Goal: Task Accomplishment & Management: Complete application form

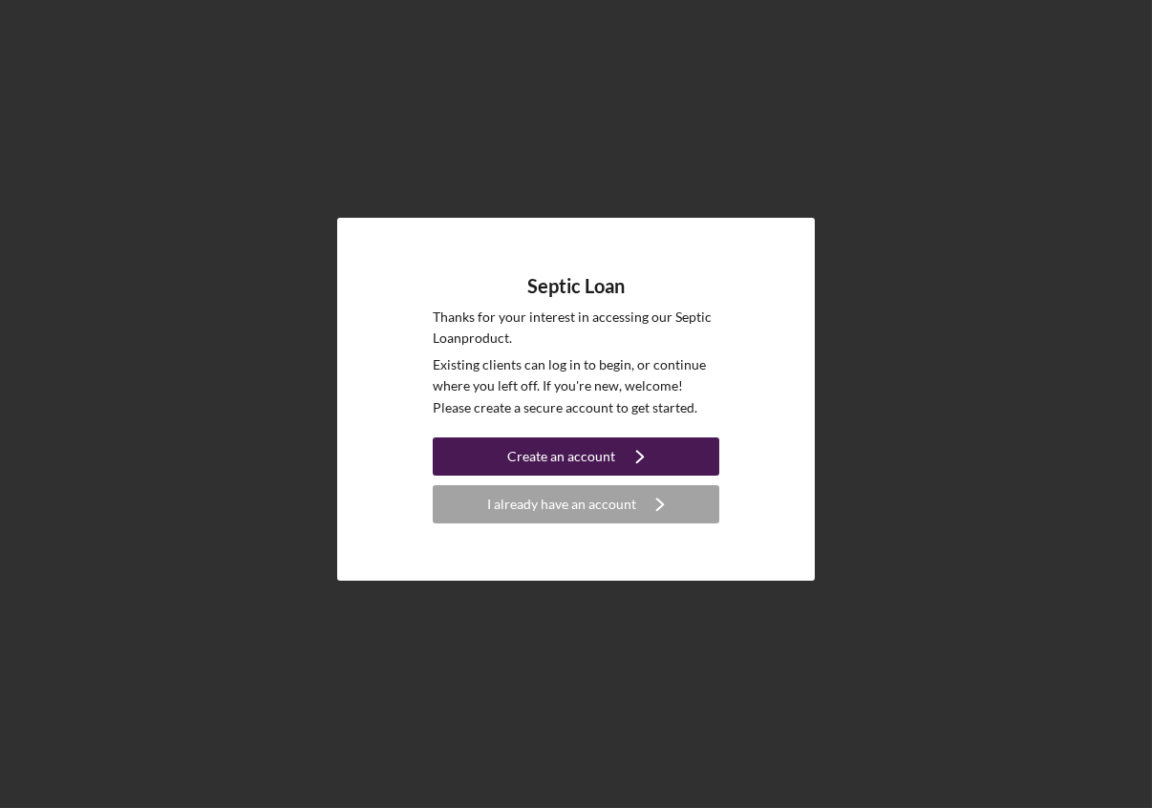
click at [561, 467] on div "Create an account" at bounding box center [562, 457] width 108 height 38
